Goal: Information Seeking & Learning: Learn about a topic

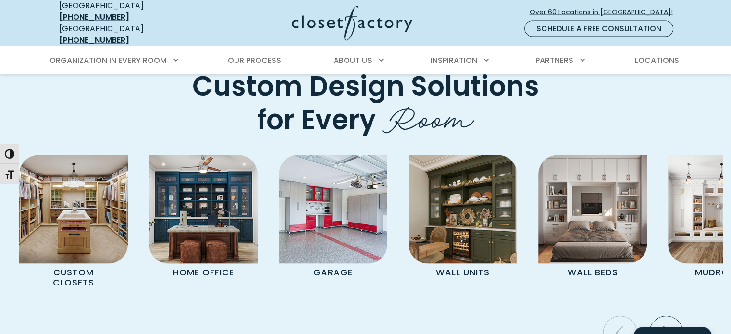
scroll to position [1867, 0]
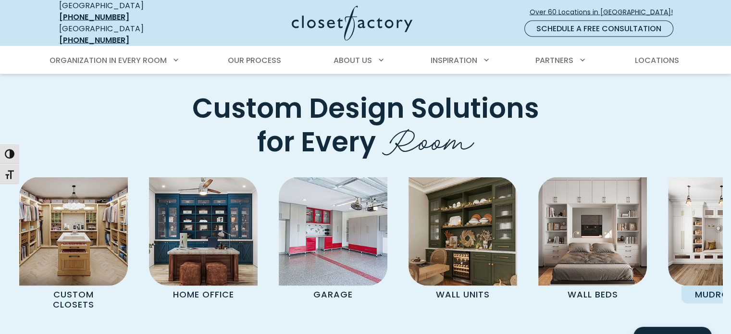
click at [709, 286] on p "Mudrooms" at bounding box center [722, 295] width 82 height 18
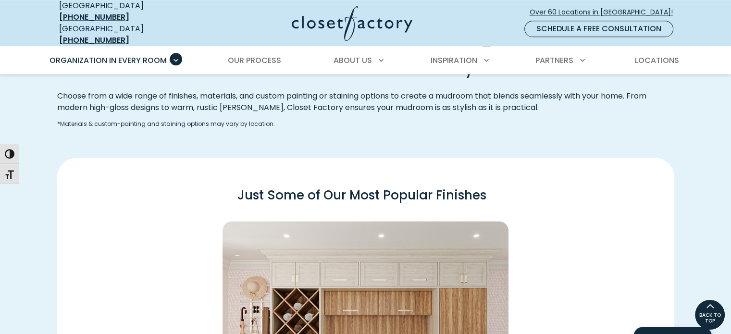
scroll to position [1253, 0]
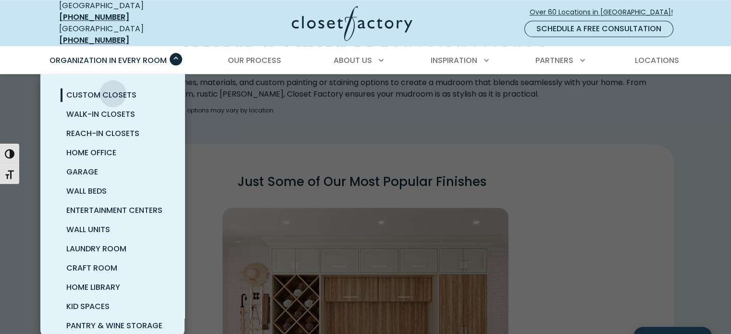
click at [113, 89] on span "Custom Closets" at bounding box center [101, 94] width 70 height 11
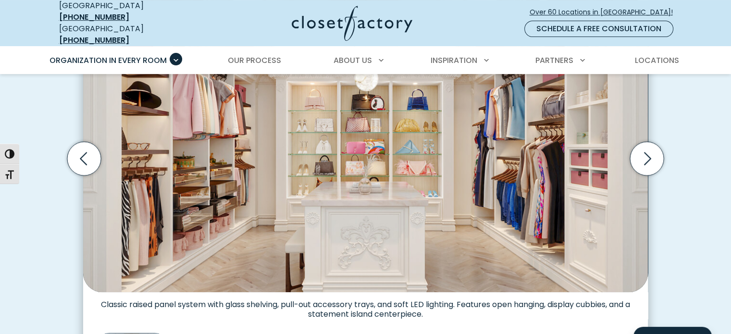
scroll to position [369, 0]
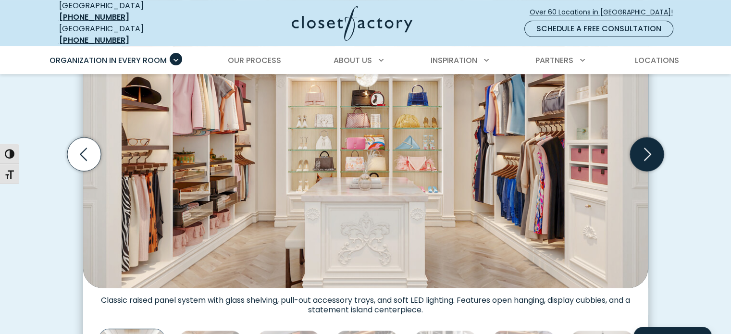
click at [644, 146] on icon "Next slide" at bounding box center [647, 154] width 34 height 34
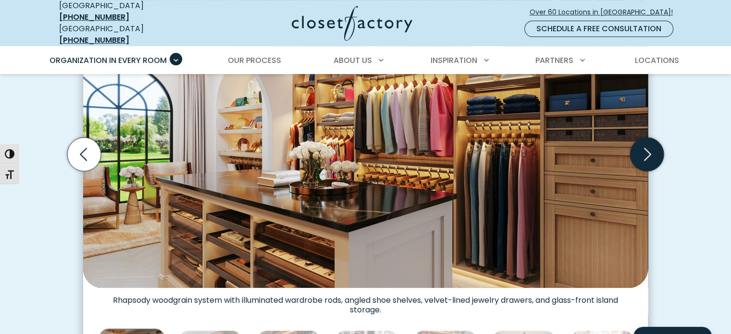
click at [644, 146] on icon "Next slide" at bounding box center [647, 154] width 34 height 34
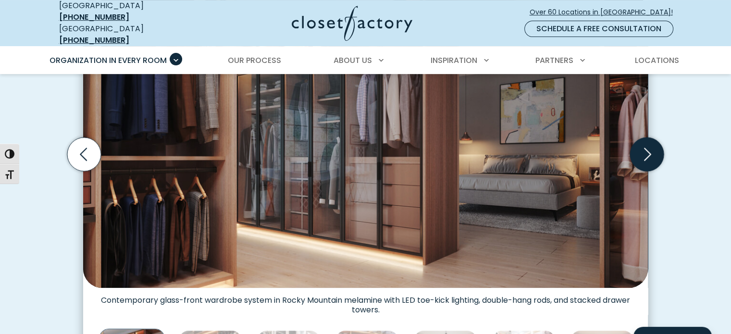
click at [644, 146] on icon "Next slide" at bounding box center [647, 154] width 34 height 34
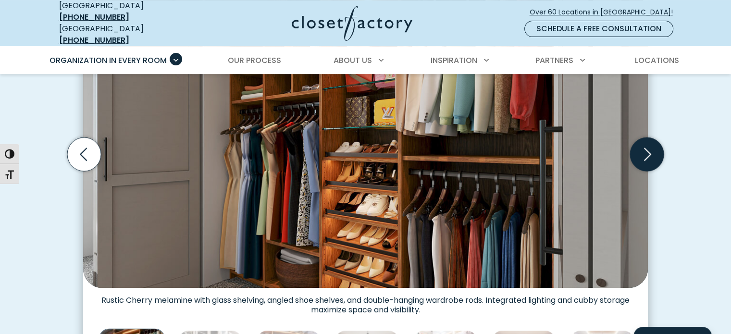
click at [644, 146] on icon "Next slide" at bounding box center [647, 154] width 34 height 34
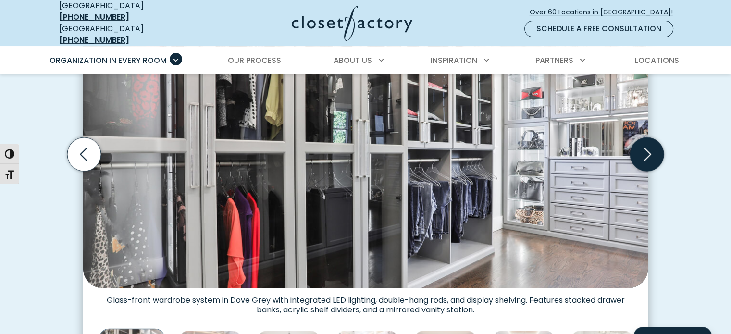
click at [644, 146] on icon "Next slide" at bounding box center [647, 154] width 34 height 34
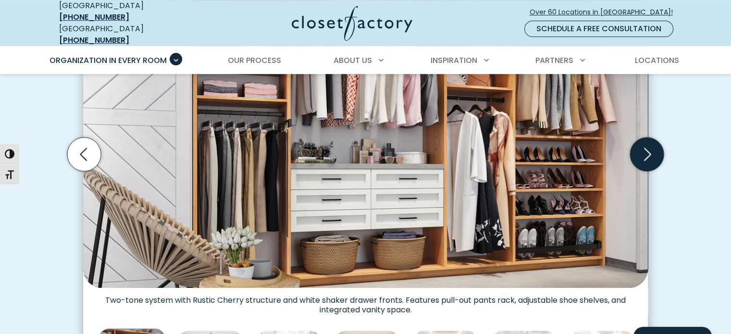
click at [644, 146] on icon "Next slide" at bounding box center [647, 154] width 34 height 34
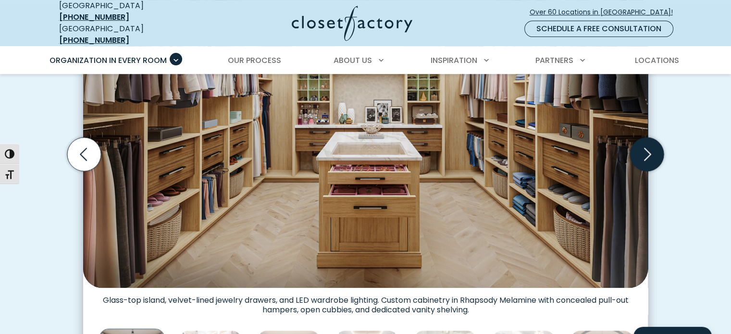
click at [644, 146] on icon "Next slide" at bounding box center [647, 154] width 34 height 34
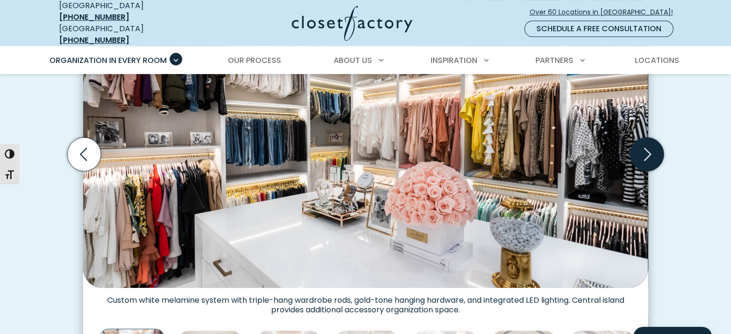
click at [644, 146] on icon "Next slide" at bounding box center [647, 154] width 34 height 34
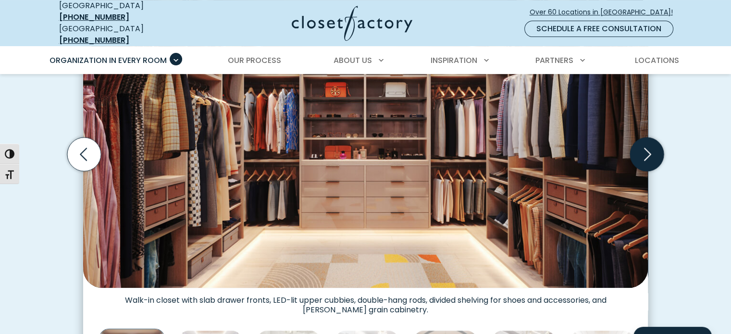
click at [644, 146] on icon "Next slide" at bounding box center [647, 154] width 34 height 34
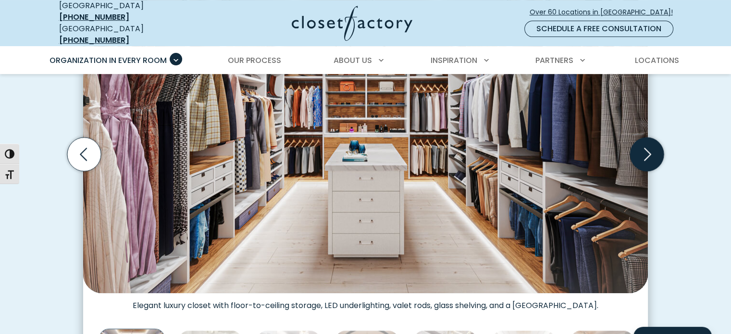
click at [644, 146] on icon "Next slide" at bounding box center [647, 154] width 34 height 34
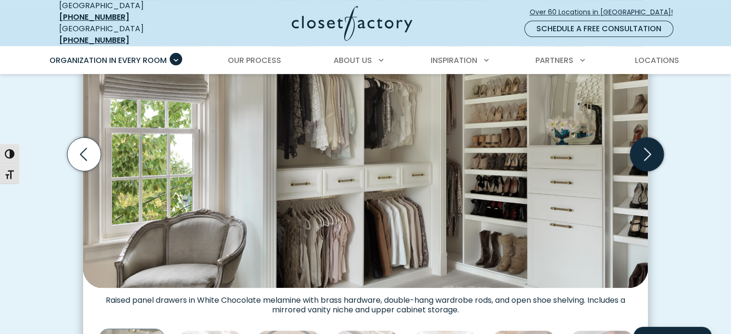
click at [644, 146] on icon "Next slide" at bounding box center [647, 154] width 34 height 34
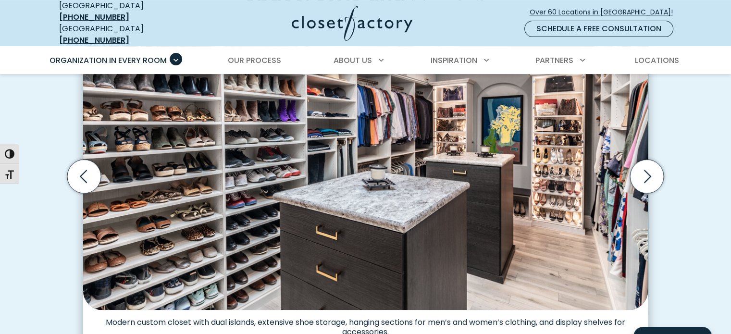
scroll to position [227, 0]
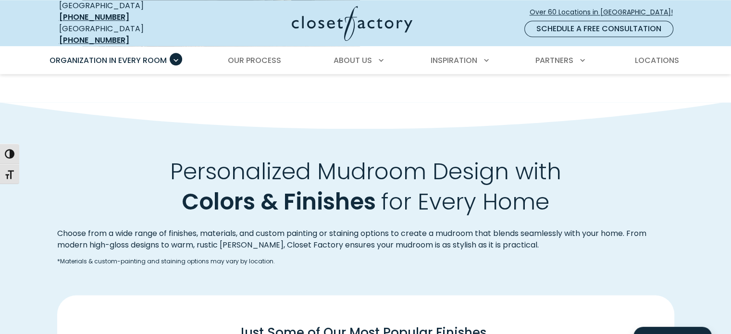
scroll to position [1253, 0]
